Goal: Use online tool/utility: Utilize a website feature to perform a specific function

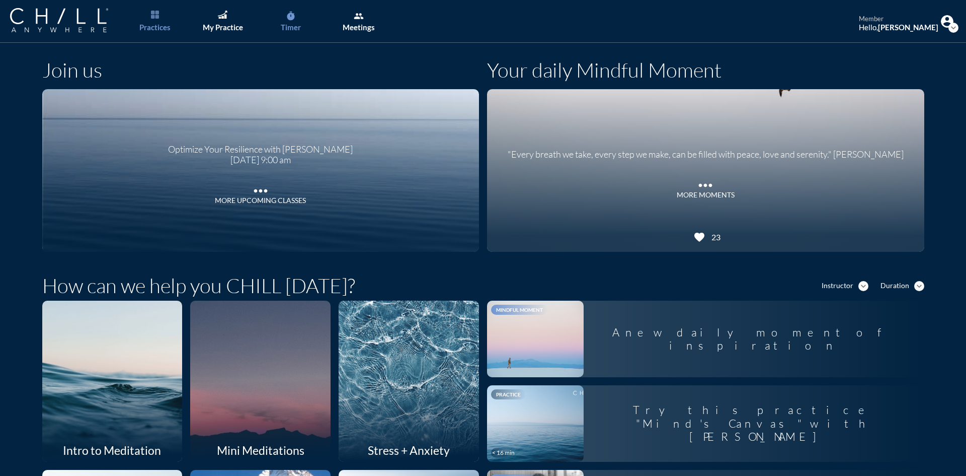
click at [300, 19] on link "timer Timer" at bounding box center [290, 21] width 53 height 43
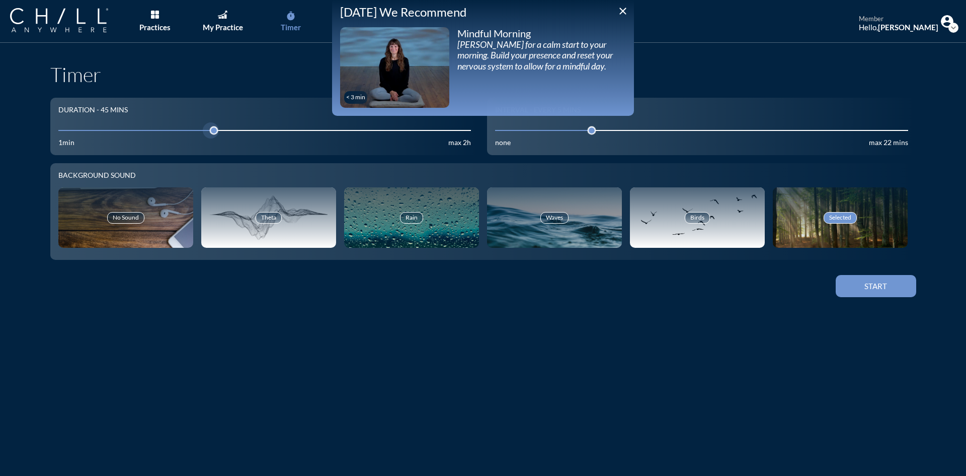
click at [92, 133] on input "45" at bounding box center [264, 130] width 413 height 10
drag, startPoint x: 93, startPoint y: 132, endPoint x: 86, endPoint y: 134, distance: 7.2
click at [86, 134] on div at bounding box center [93, 130] width 14 height 14
click at [873, 289] on div "Start" at bounding box center [876, 285] width 45 height 9
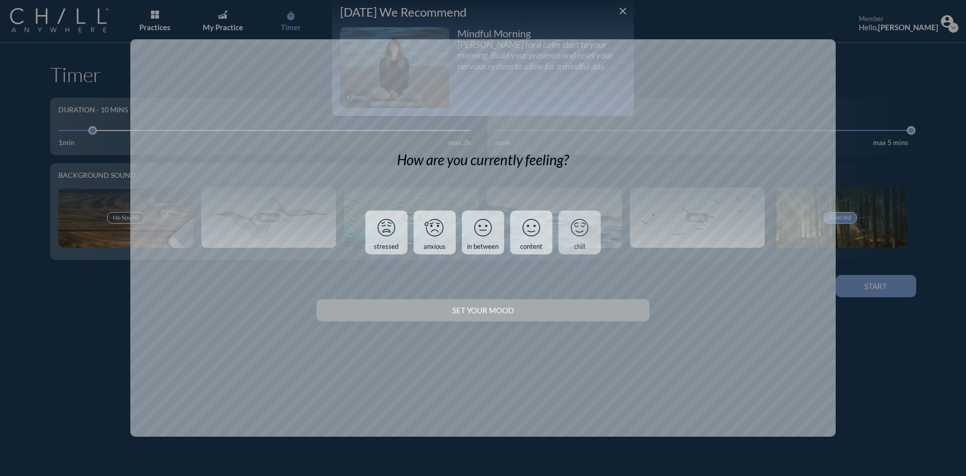
click at [578, 234] on icon at bounding box center [580, 227] width 26 height 26
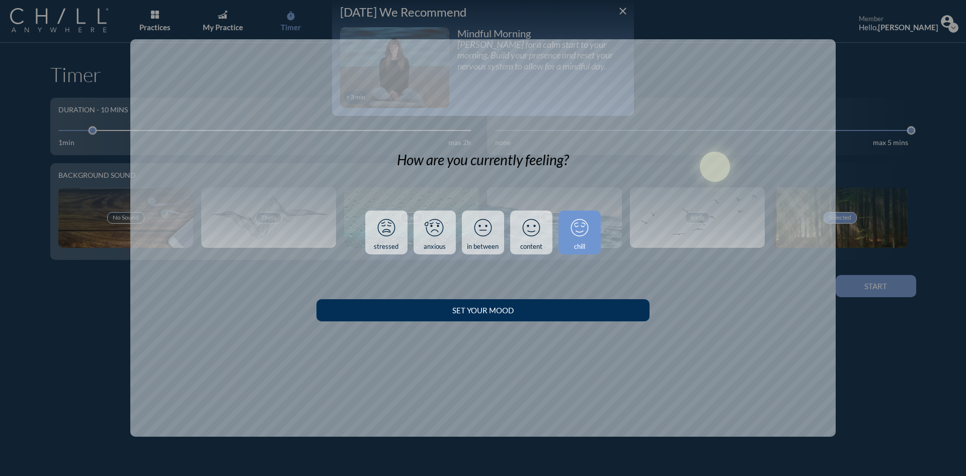
click at [560, 312] on div "Set your Mood" at bounding box center [482, 309] width 297 height 9
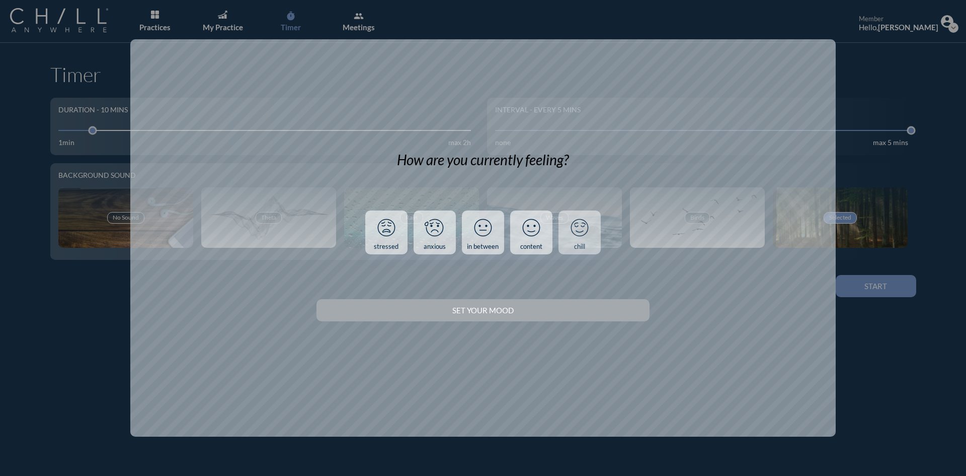
click at [572, 235] on icon at bounding box center [580, 227] width 26 height 26
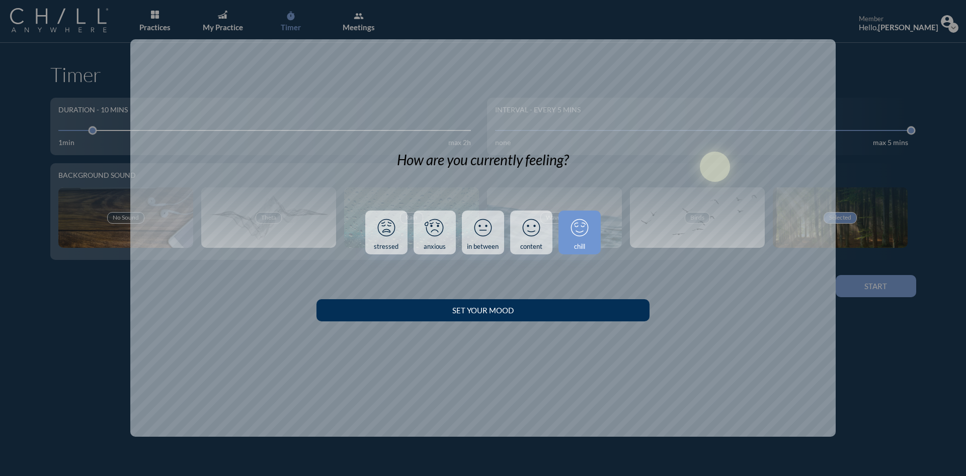
click at [578, 311] on div "Set your Mood" at bounding box center [482, 309] width 297 height 9
